Goal: Information Seeking & Learning: Learn about a topic

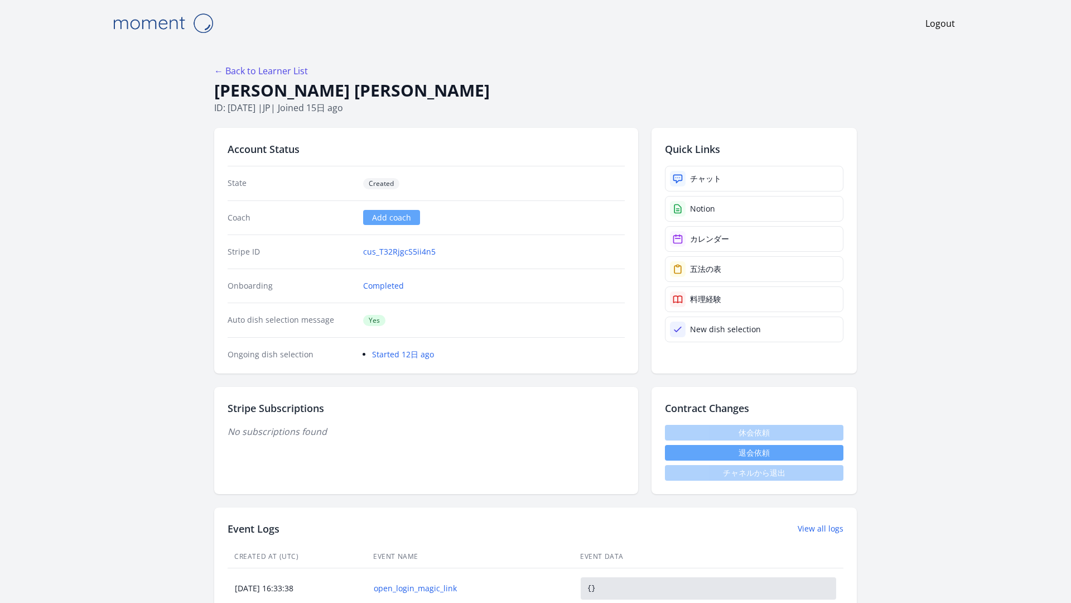
click at [312, 65] on div "← Back to Learner List 久美子 力武 ID: 1132 | jp | Joined 15日 ago" at bounding box center [535, 89] width 643 height 50
click at [308, 65] on link "← Back to Learner List" at bounding box center [261, 71] width 94 height 12
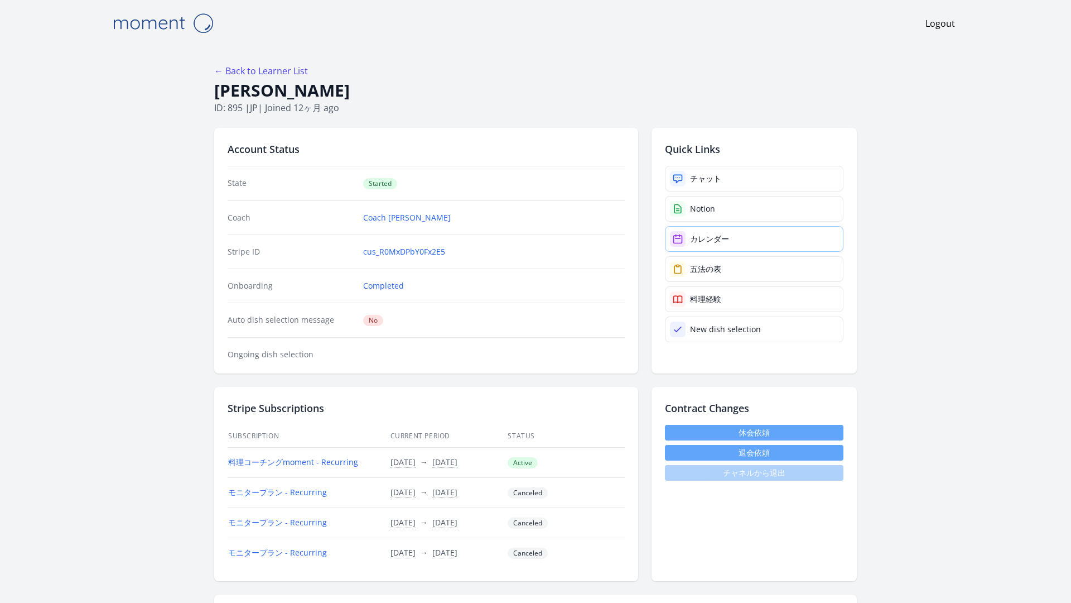
click at [690, 233] on div "カレンダー" at bounding box center [709, 238] width 39 height 11
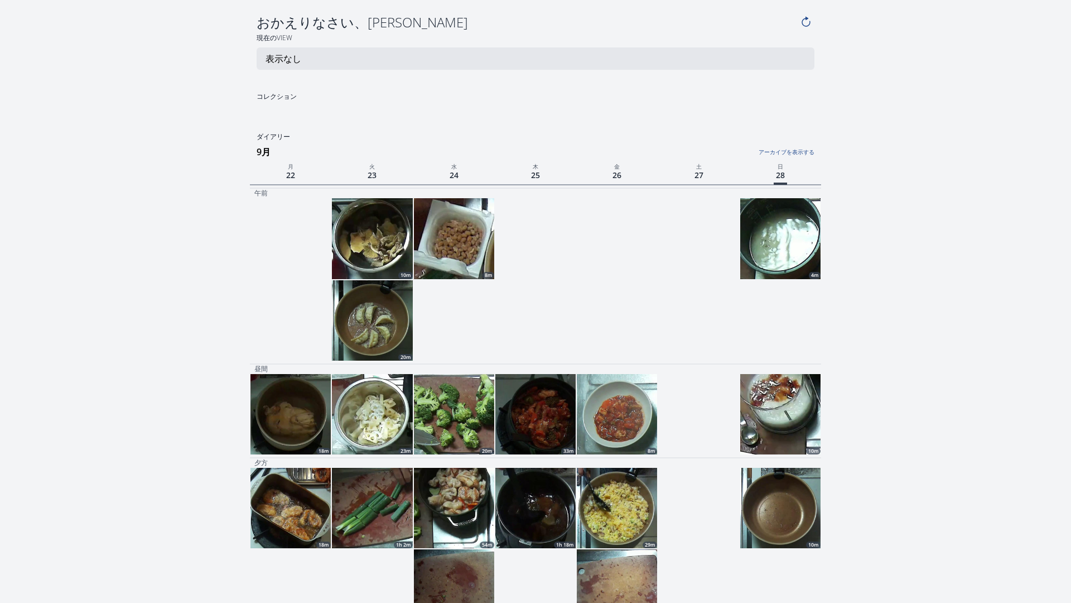
click at [795, 142] on link "アーカイブを表示する" at bounding box center [719, 149] width 190 height 15
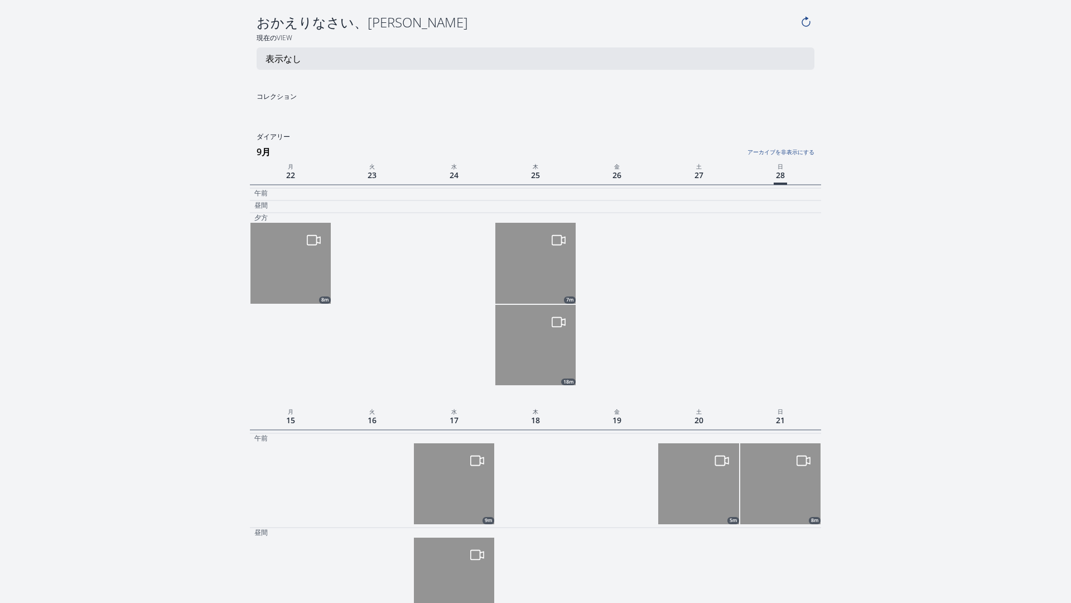
click at [794, 142] on link "アーカイブを非表示にする" at bounding box center [719, 149] width 190 height 15
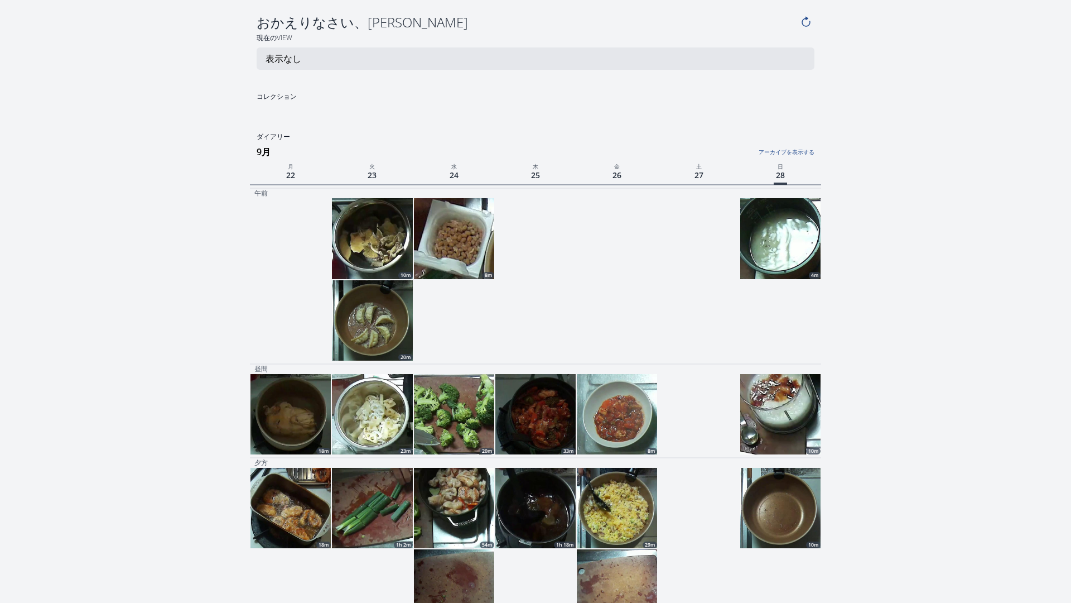
click at [806, 142] on link "アーカイブを表示する" at bounding box center [719, 149] width 190 height 15
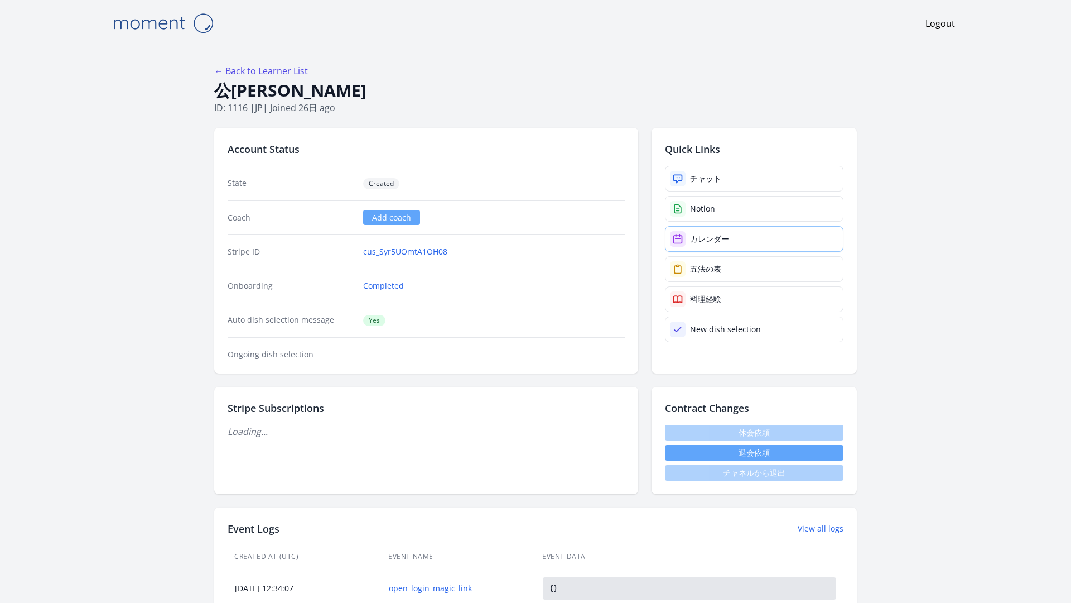
click at [690, 233] on div "カレンダー" at bounding box center [709, 238] width 39 height 11
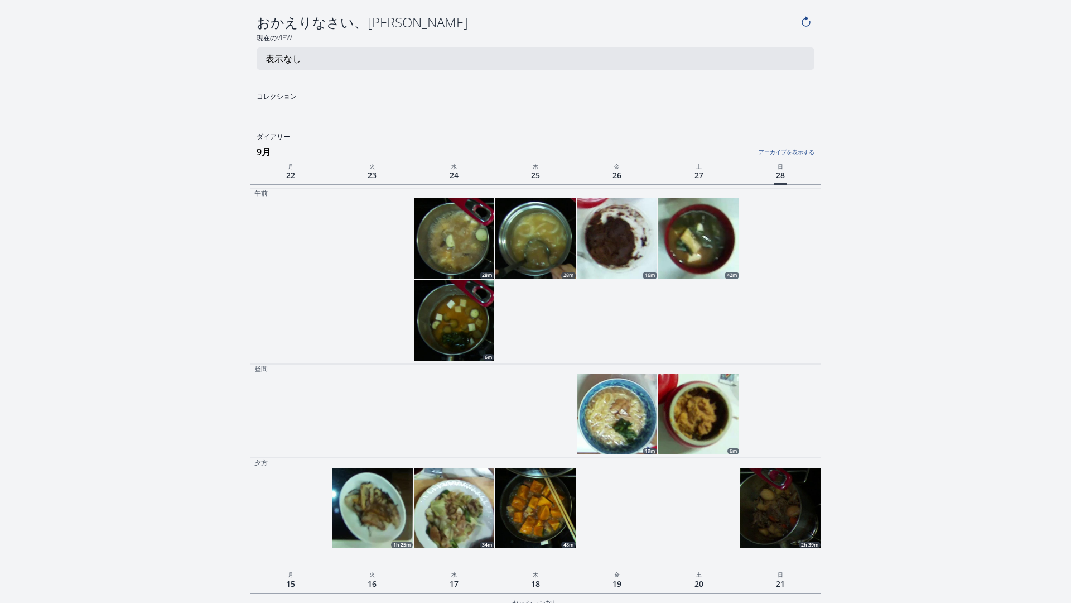
click at [689, 374] on img at bounding box center [699, 414] width 80 height 80
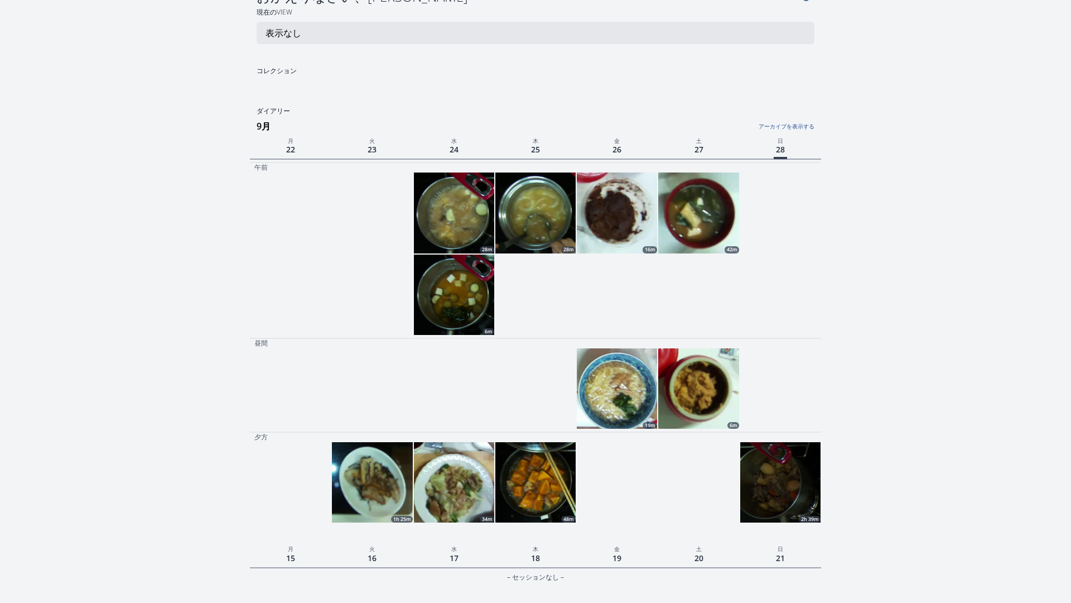
scroll to position [28, 0]
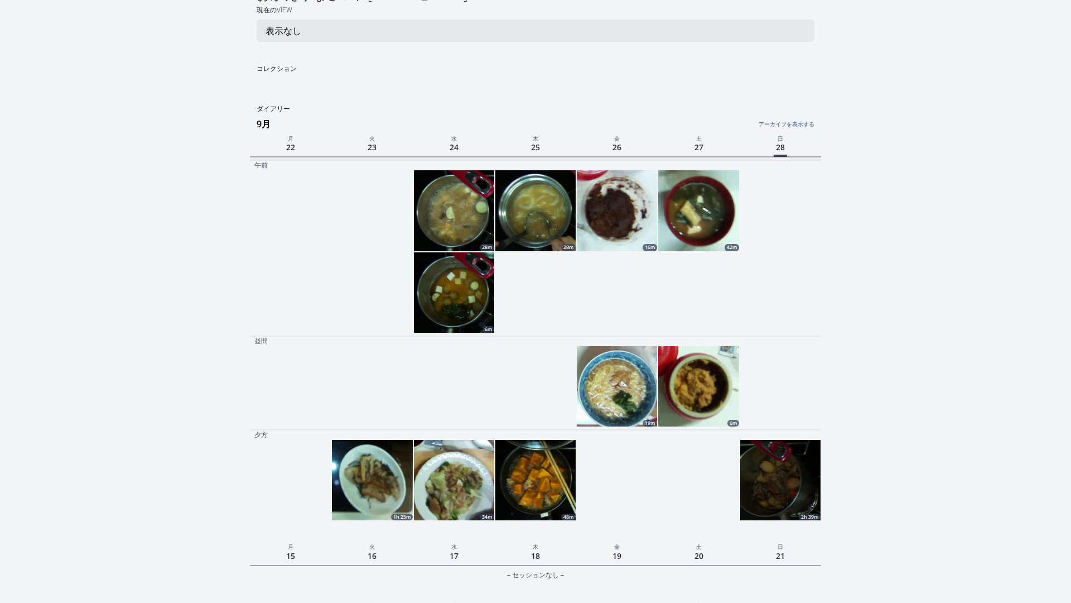
click at [794, 440] on img at bounding box center [781, 480] width 80 height 80
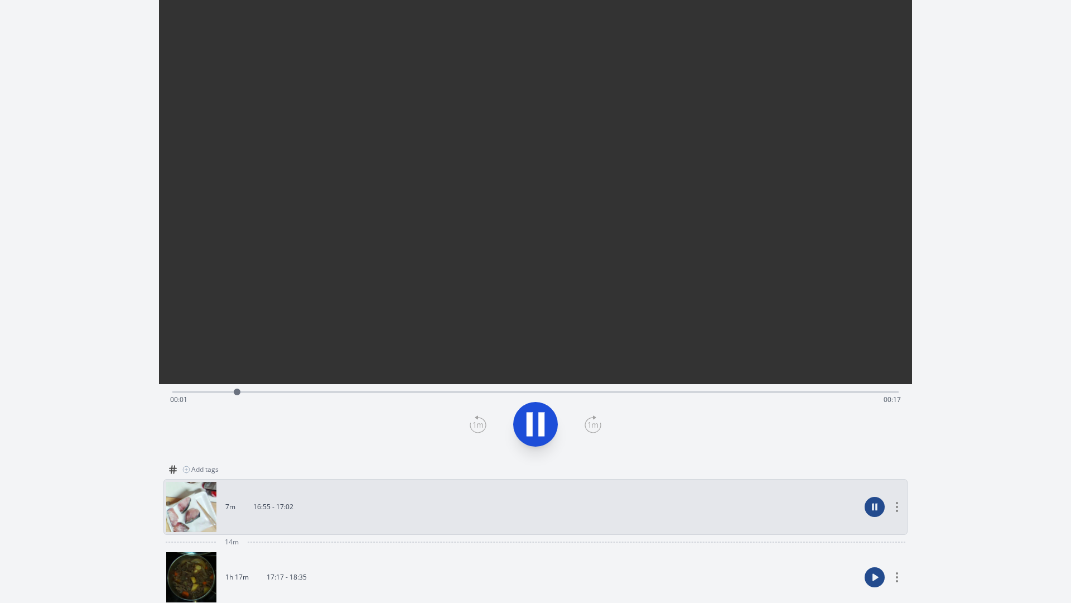
scroll to position [61, 0]
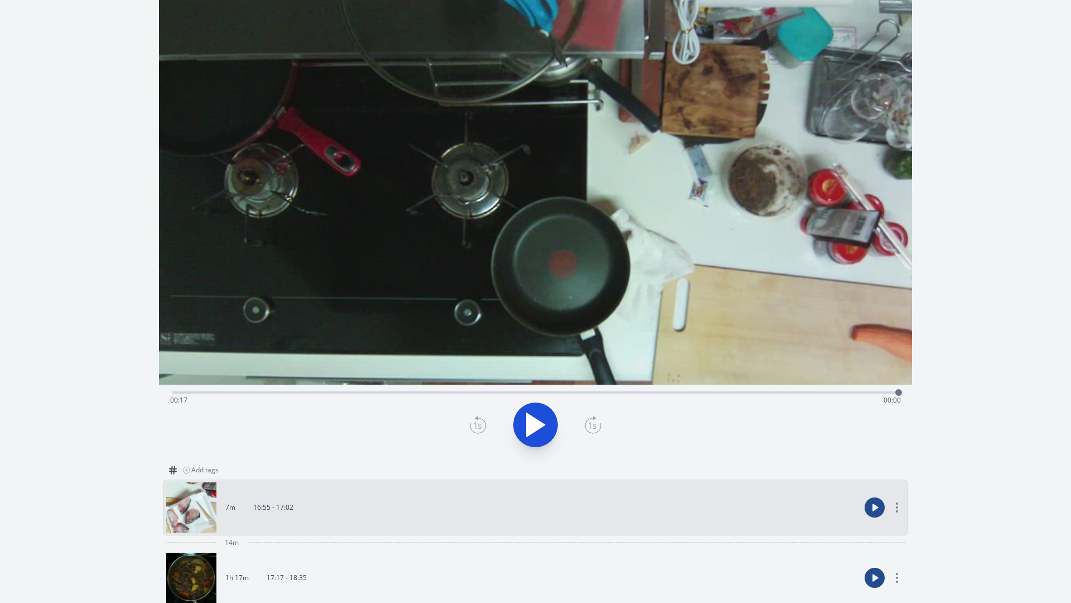
click at [878, 575] on icon at bounding box center [875, 578] width 5 height 6
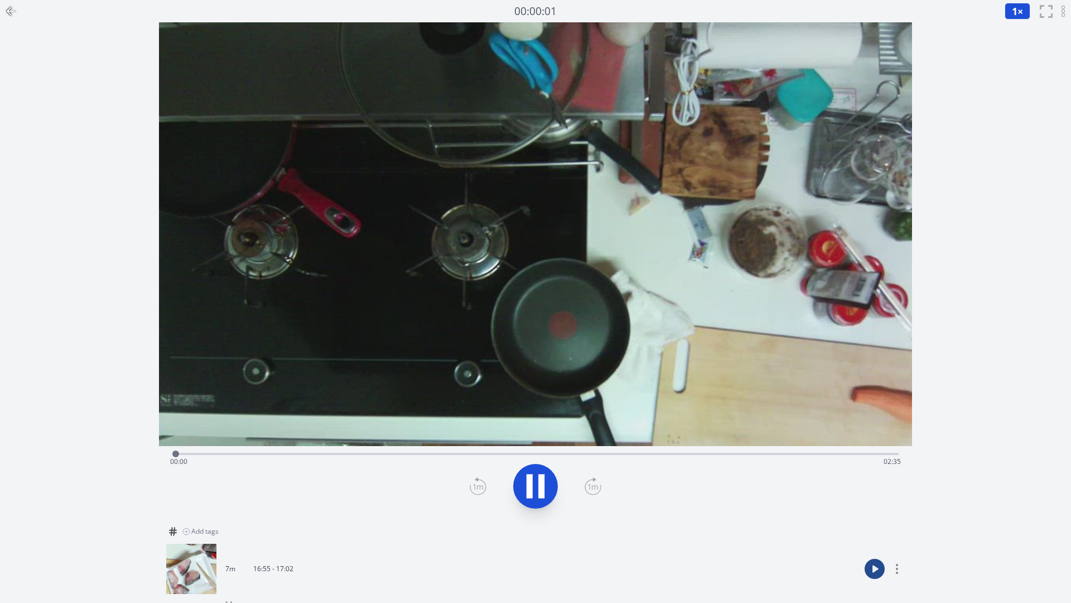
drag, startPoint x: 1026, startPoint y: 8, endPoint x: 98, endPoint y: 363, distance: 993.6
click at [1026, 8] on button "1 ×" at bounding box center [1018, 11] width 26 height 17
click at [1025, 89] on li "2×" at bounding box center [1020, 98] width 31 height 18
